Goal: Task Accomplishment & Management: Manage account settings

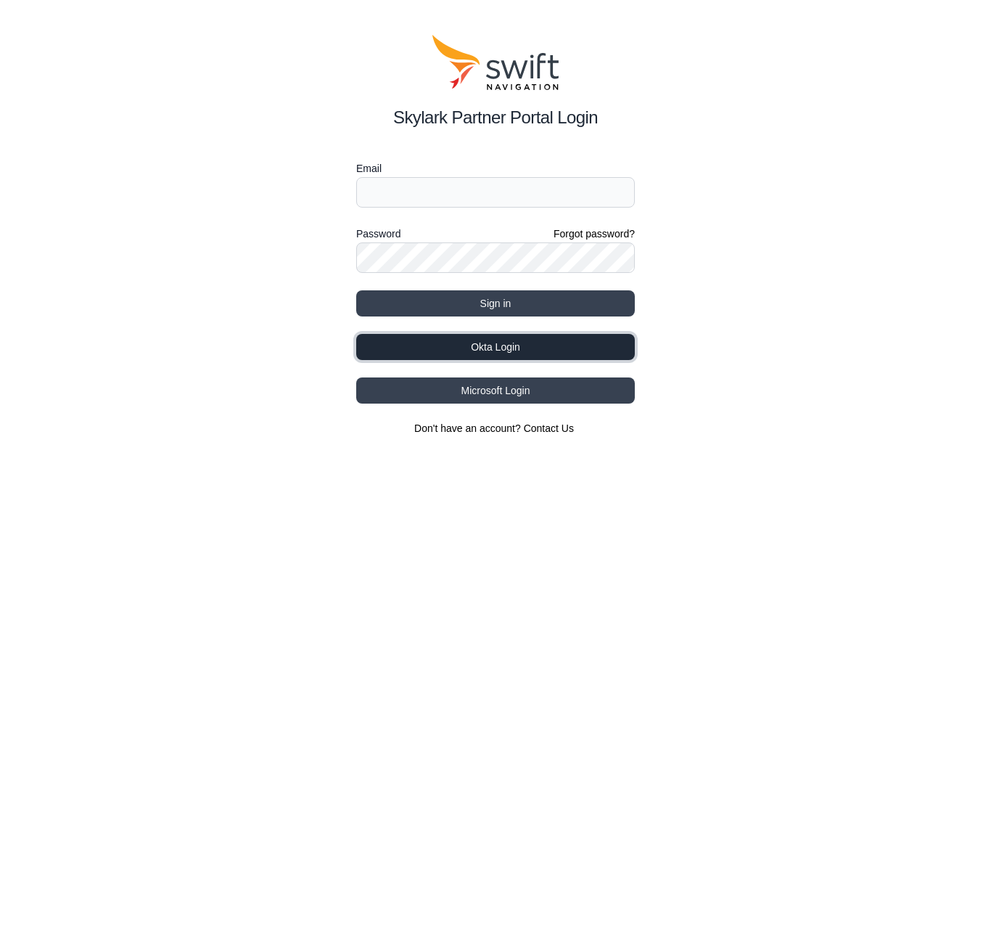
click at [504, 351] on button "Okta Login" at bounding box center [495, 347] width 279 height 26
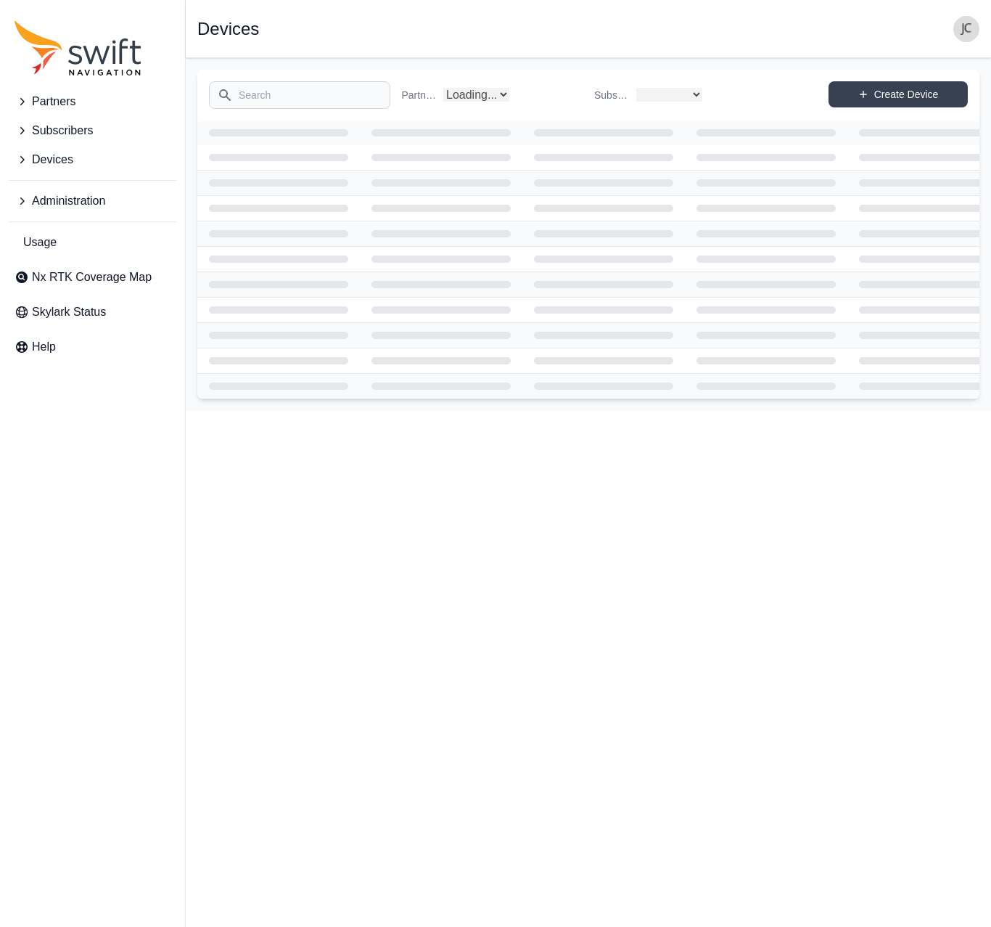
select select
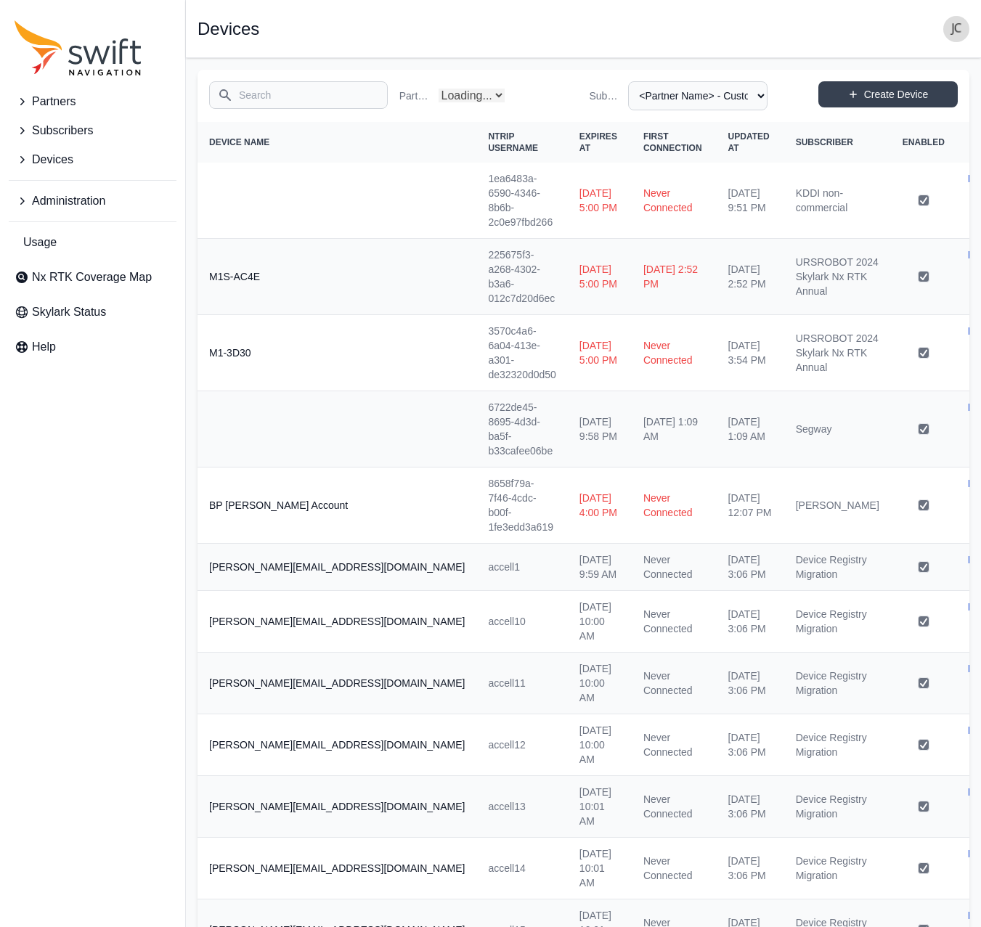
select select "Partner Name"
